Goal: Navigation & Orientation: Go to known website

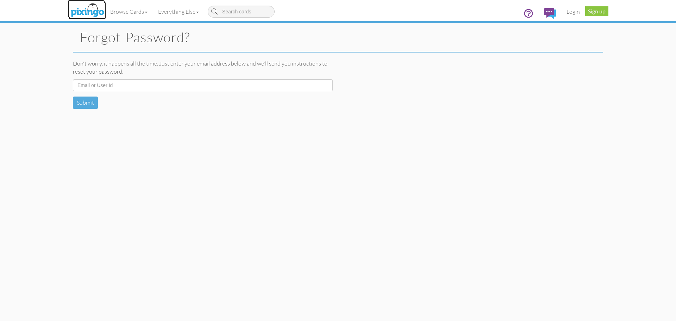
click at [86, 9] on img at bounding box center [87, 11] width 37 height 18
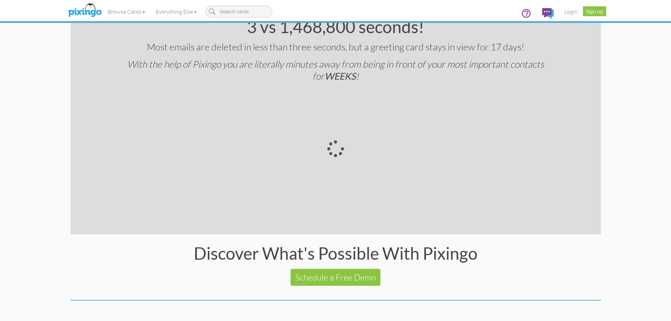
scroll to position [1334, 0]
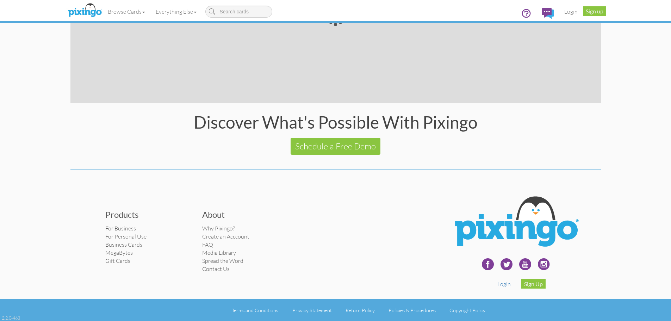
click at [8, 317] on div "2.2.0-463" at bounding box center [11, 318] width 18 height 6
copy body "2.2.0-463"
